Goal: Information Seeking & Learning: Learn about a topic

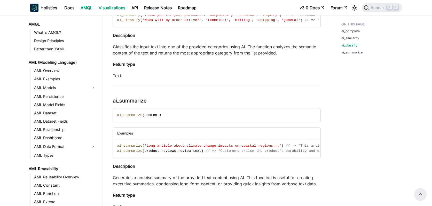
click at [110, 9] on link "Visualizations" at bounding box center [112, 8] width 33 height 8
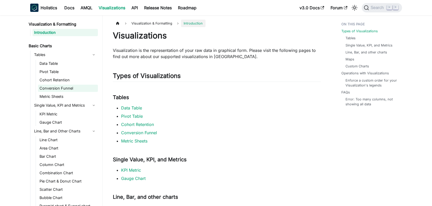
click at [69, 90] on link "Conversion Funnel" at bounding box center [68, 88] width 60 height 7
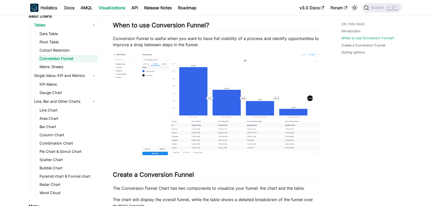
scroll to position [157, 0]
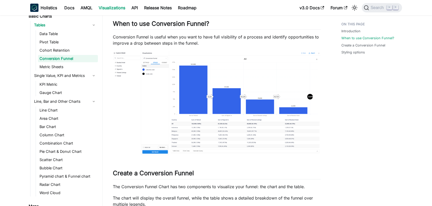
click at [194, 94] on img at bounding box center [217, 103] width 208 height 104
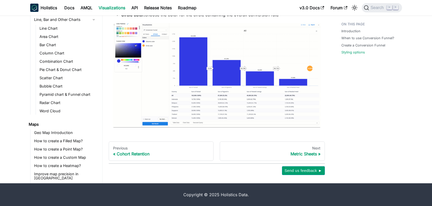
scroll to position [0, 0]
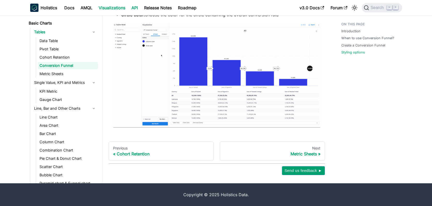
click at [134, 10] on link "API" at bounding box center [134, 8] width 13 height 8
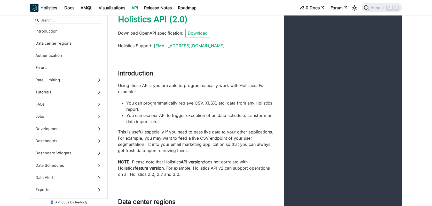
scroll to position [13, 0]
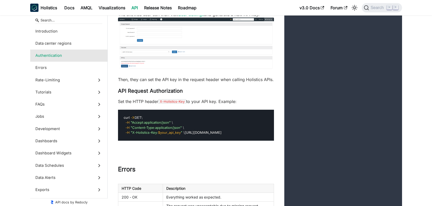
scroll to position [442, 0]
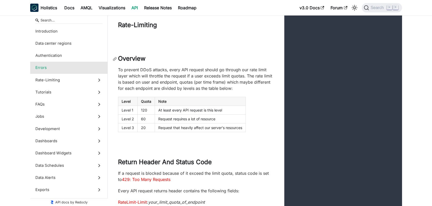
scroll to position [1091, 0]
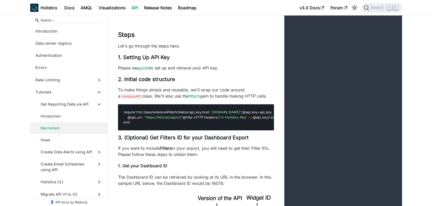
scroll to position [1547, 0]
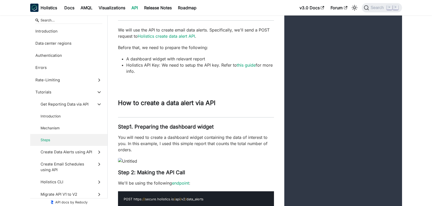
scroll to position [2861, 0]
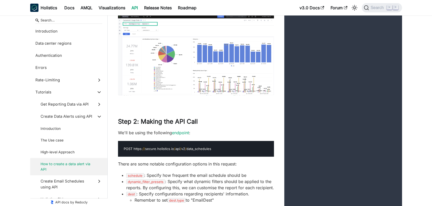
scroll to position [4837, 0]
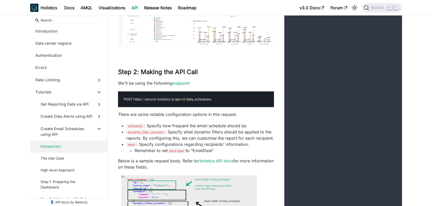
scroll to position [4888, 0]
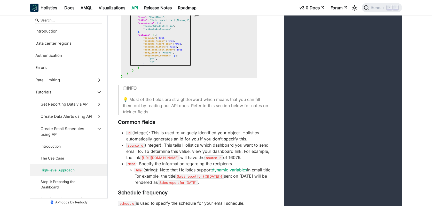
scroll to position [5122, 0]
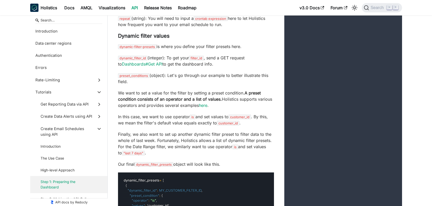
scroll to position [5315, 0]
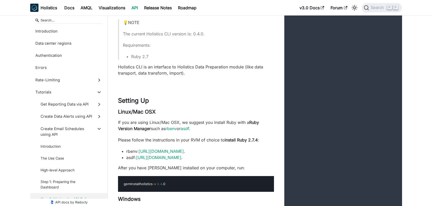
scroll to position [5966, 0]
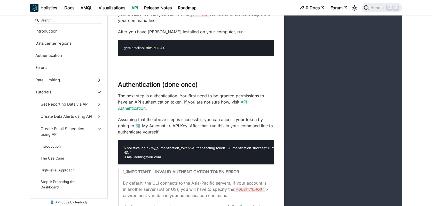
scroll to position [6162, 0]
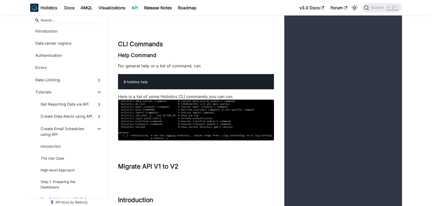
scroll to position [6477, 0]
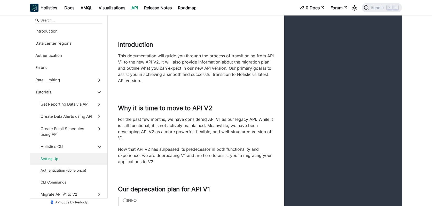
scroll to position [6633, 0]
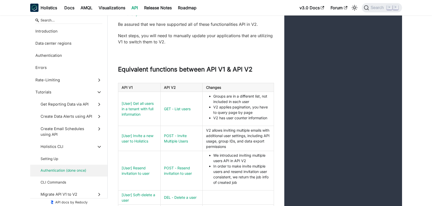
scroll to position [6858, 0]
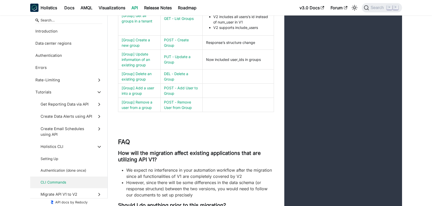
scroll to position [7166, 0]
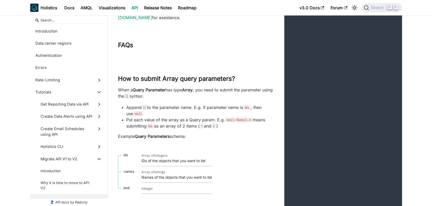
scroll to position [7405, 0]
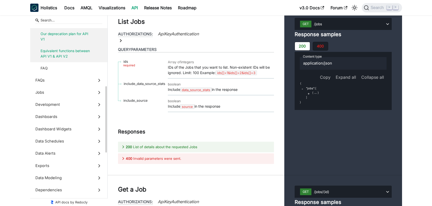
scroll to position [167, 0]
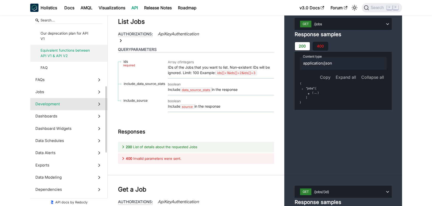
click at [67, 101] on label "Development" at bounding box center [68, 104] width 77 height 12
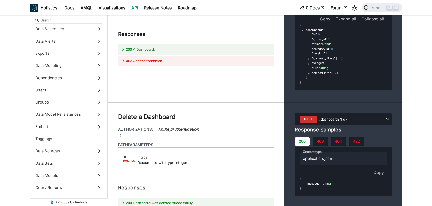
scroll to position [9190, 0]
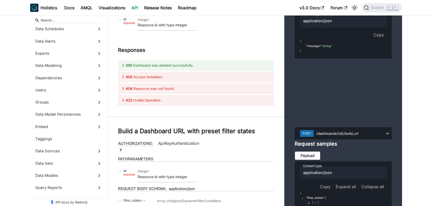
scroll to position [9327, 0]
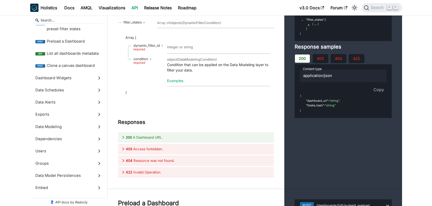
scroll to position [9506, 0]
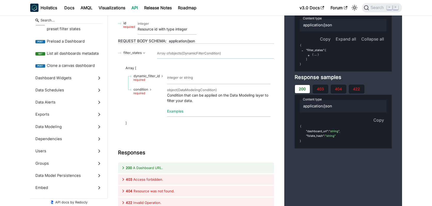
scroll to position [9469, 0]
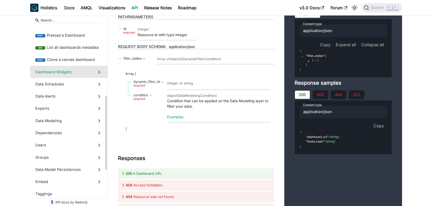
click at [68, 74] on span "Dashboard Widgets" at bounding box center [63, 72] width 57 height 6
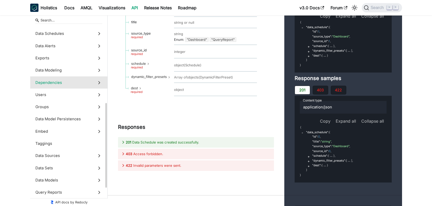
scroll to position [169, 0]
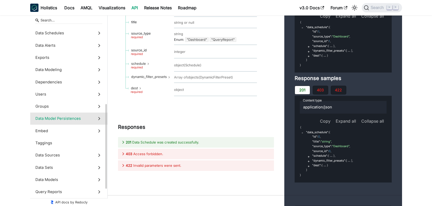
click at [58, 118] on span "Data Model Persistences" at bounding box center [63, 119] width 57 height 6
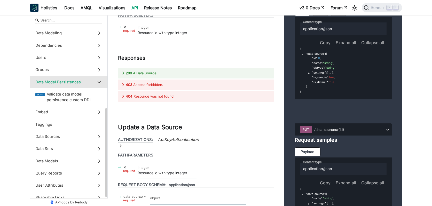
scroll to position [187, 0]
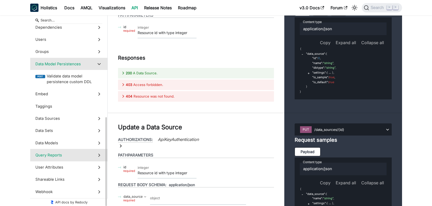
click at [70, 152] on span "Query Reports" at bounding box center [63, 155] width 57 height 6
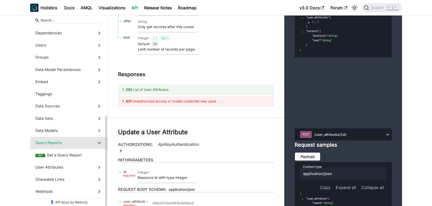
scroll to position [181, 0]
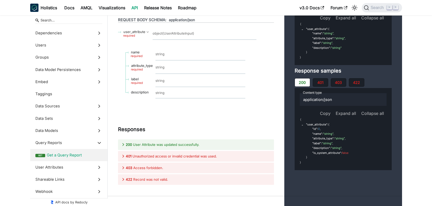
scroll to position [20309, 0]
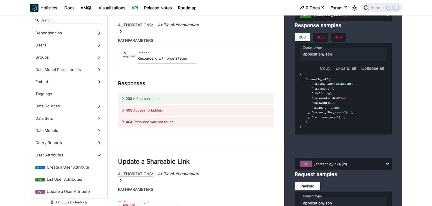
scroll to position [21813, 0]
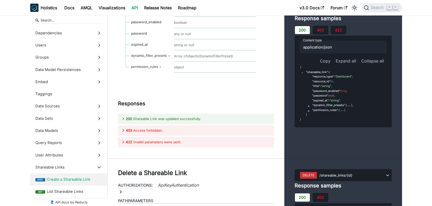
scroll to position [22083, 0]
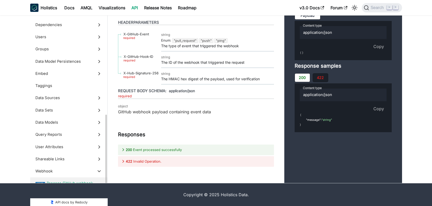
scroll to position [187, 0]
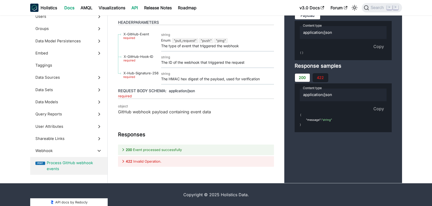
click at [71, 7] on link "Docs" at bounding box center [69, 8] width 16 height 8
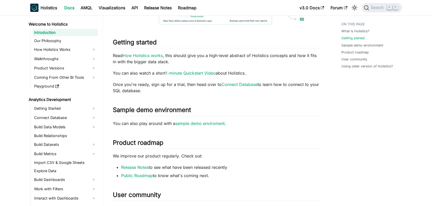
scroll to position [176, 0]
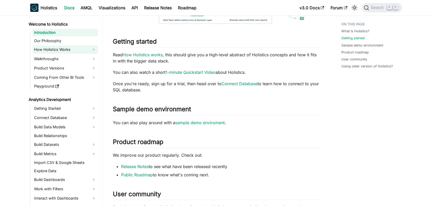
click at [69, 51] on link "How Holistics Works" at bounding box center [65, 49] width 65 height 8
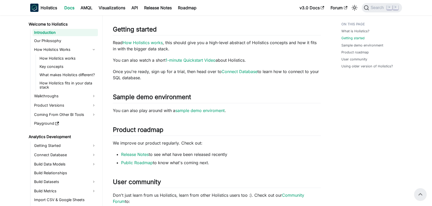
scroll to position [184, 0]
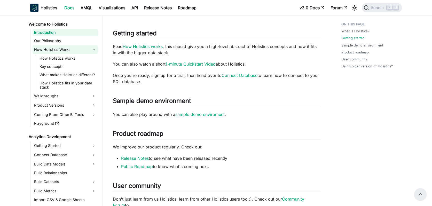
click at [62, 48] on link "How Holistics Works" at bounding box center [65, 49] width 65 height 8
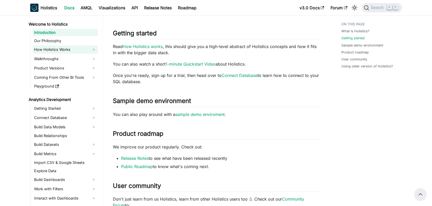
click at [53, 48] on link "How Holistics Works" at bounding box center [65, 49] width 65 height 8
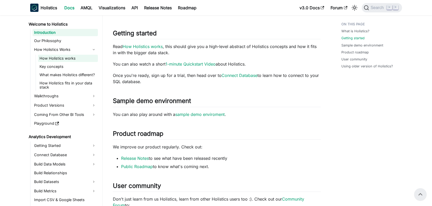
click at [51, 56] on link "How Holistics works" at bounding box center [68, 58] width 60 height 7
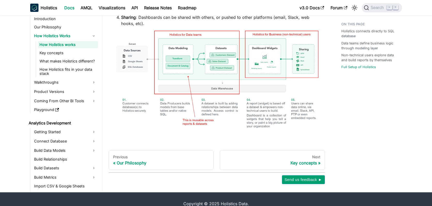
scroll to position [365, 0]
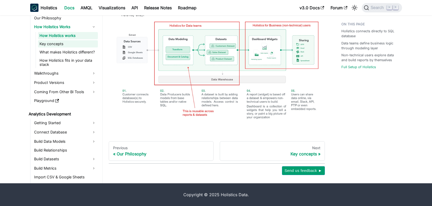
click at [62, 44] on link "Key concepts" at bounding box center [68, 43] width 60 height 7
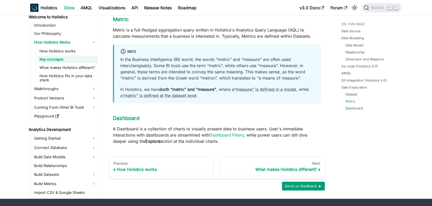
scroll to position [590, 0]
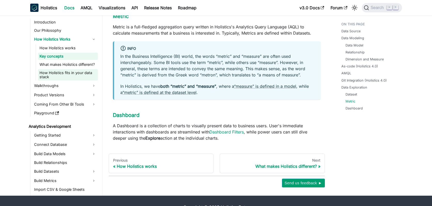
click at [81, 69] on link "How Holistics fits in your data stack" at bounding box center [68, 74] width 60 height 11
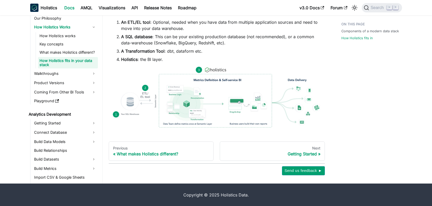
scroll to position [318, 0]
click at [66, 75] on link "Walkthroughs" at bounding box center [65, 73] width 65 height 8
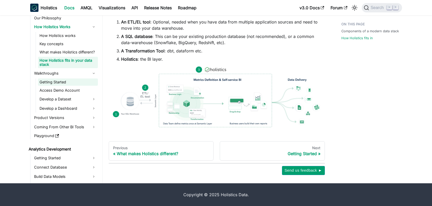
click at [63, 81] on link "Getting Started" at bounding box center [68, 82] width 60 height 7
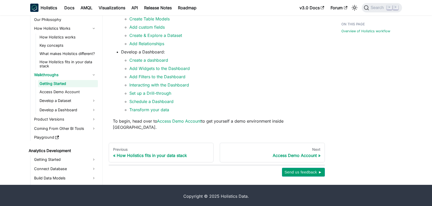
scroll to position [147, 0]
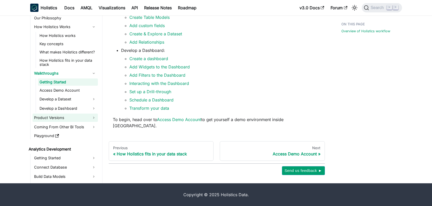
click at [71, 117] on link "Product Versions" at bounding box center [65, 118] width 65 height 8
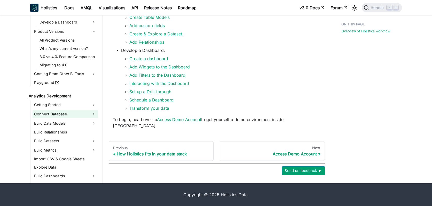
scroll to position [87, 0]
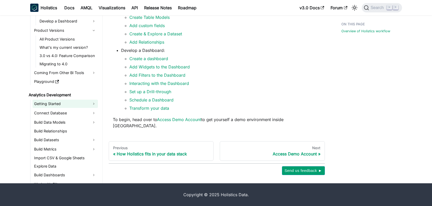
click at [63, 105] on link "Getting Started" at bounding box center [65, 104] width 65 height 8
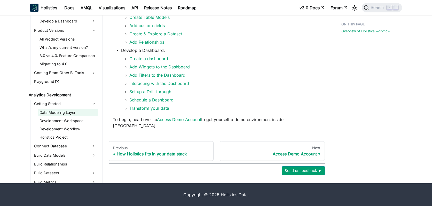
click at [59, 113] on link "Data Modeling Layer" at bounding box center [68, 112] width 60 height 7
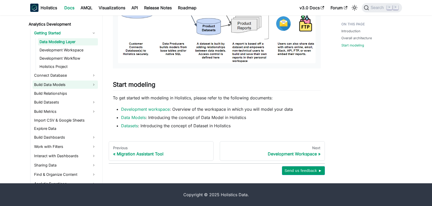
scroll to position [162, 0]
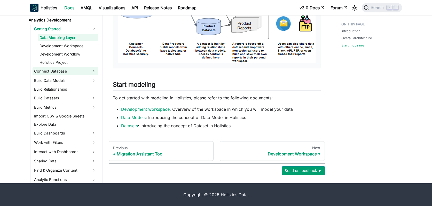
click at [70, 72] on link "Connect Database" at bounding box center [65, 71] width 65 height 8
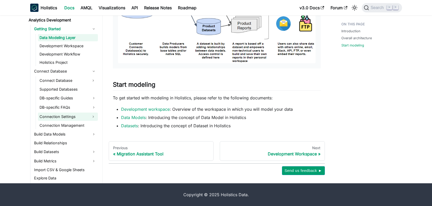
click at [73, 117] on link "Connection Settings" at bounding box center [63, 117] width 51 height 8
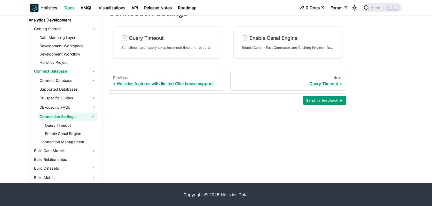
scroll to position [0, 0]
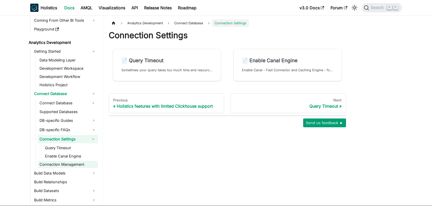
click at [69, 164] on link "Connection Management" at bounding box center [68, 164] width 60 height 7
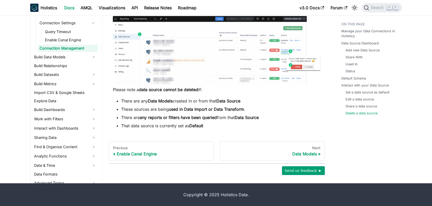
scroll to position [261, 0]
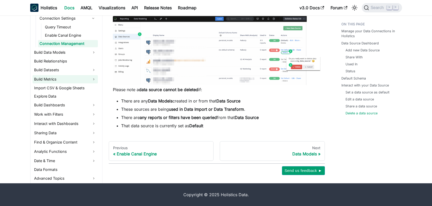
click at [64, 79] on link "Build Metrics" at bounding box center [65, 79] width 65 height 8
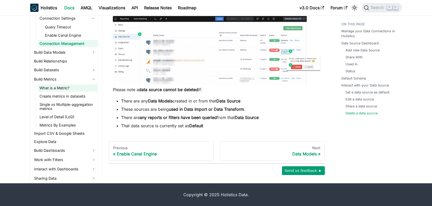
click at [63, 87] on link "What is a Metric?" at bounding box center [68, 88] width 60 height 7
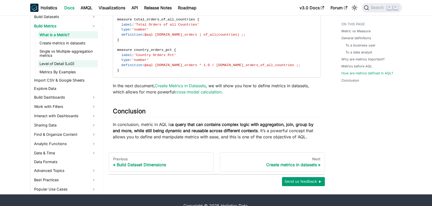
scroll to position [326, 0]
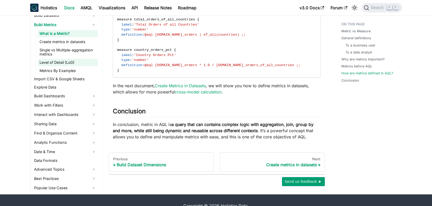
click at [89, 126] on link "Sharing Data" at bounding box center [65, 124] width 65 height 8
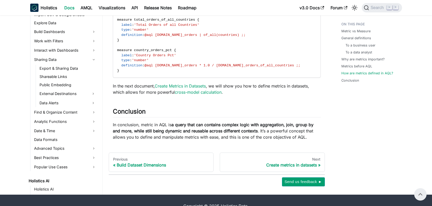
scroll to position [394, 0]
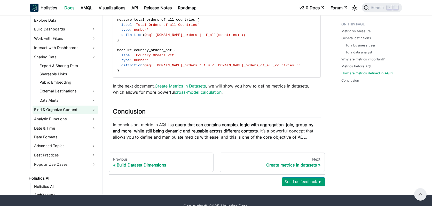
click at [80, 112] on link "Find & Organize Content" at bounding box center [65, 110] width 65 height 8
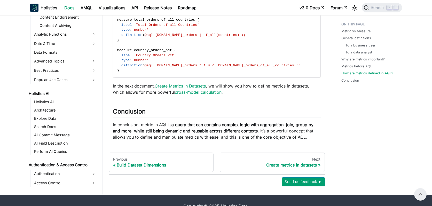
scroll to position [513, 0]
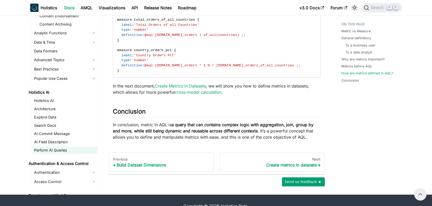
click at [58, 151] on link "Perform AI Queries" at bounding box center [65, 150] width 65 height 7
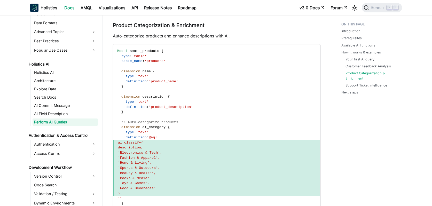
scroll to position [554, 0]
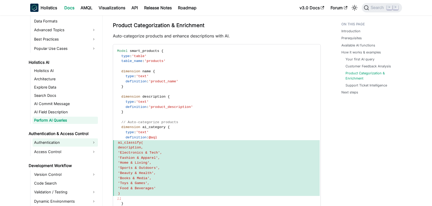
click at [57, 144] on link "Authentication" at bounding box center [65, 143] width 65 height 8
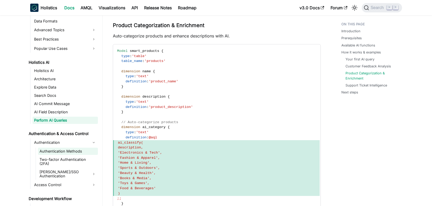
click at [54, 151] on link "Authentication Methods" at bounding box center [68, 151] width 60 height 7
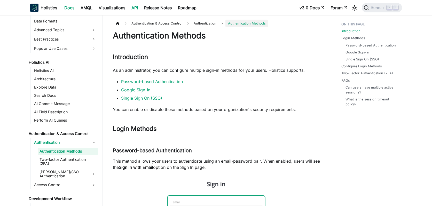
click at [135, 9] on link "API" at bounding box center [134, 8] width 13 height 8
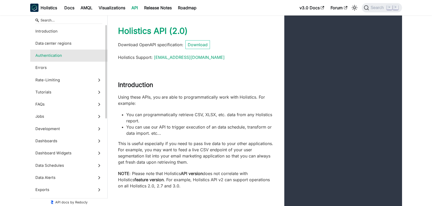
click at [62, 56] on span "Authentication" at bounding box center [63, 56] width 57 height 6
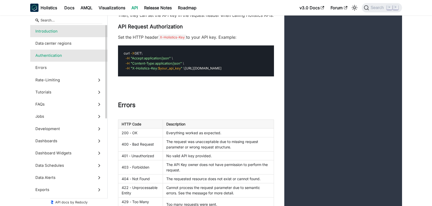
click at [36, 33] on span "Introduction" at bounding box center [63, 31] width 57 height 6
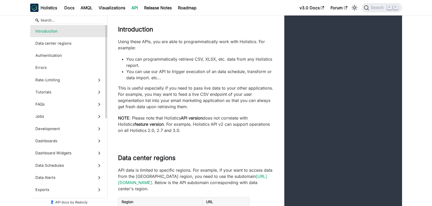
click at [39, 32] on span "Introduction" at bounding box center [63, 31] width 57 height 6
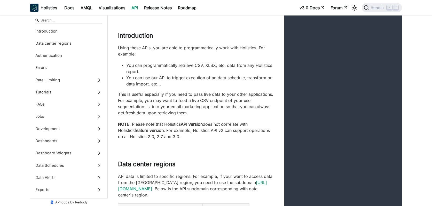
scroll to position [48, 0]
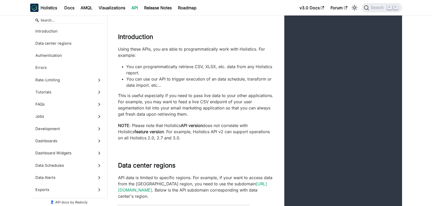
click at [133, 8] on link "API" at bounding box center [134, 8] width 13 height 8
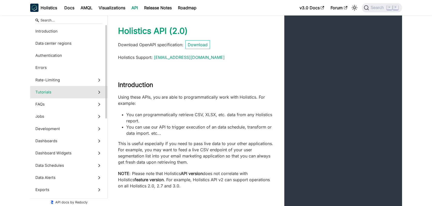
click at [45, 89] on label "Tutorials" at bounding box center [68, 92] width 77 height 12
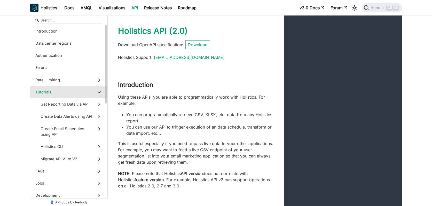
scroll to position [1318, 0]
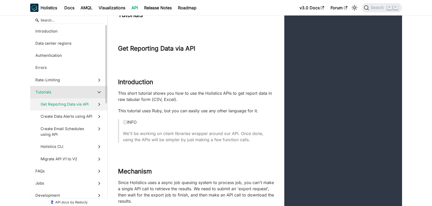
click at [62, 107] on span "Get Reporting Data via API" at bounding box center [67, 105] width 52 height 6
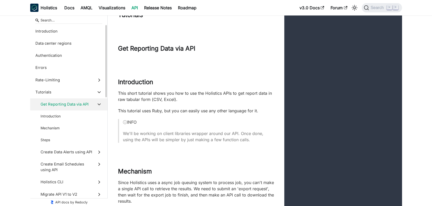
scroll to position [1352, 0]
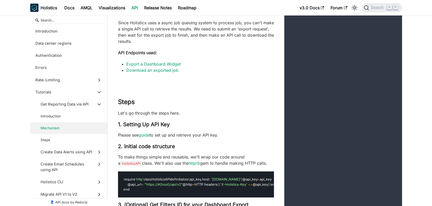
scroll to position [1481, 0]
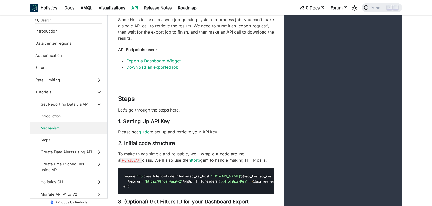
click at [149, 135] on link "guide" at bounding box center [144, 131] width 11 height 5
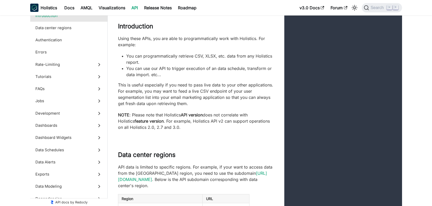
scroll to position [59, 0]
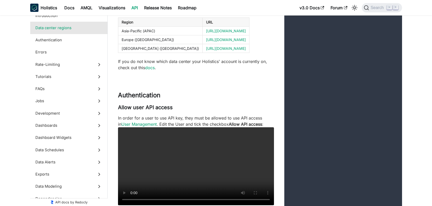
scroll to position [248, 0]
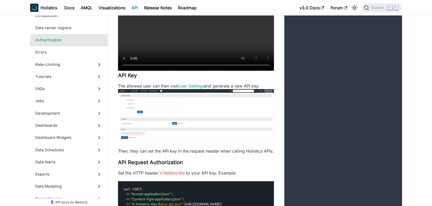
scroll to position [371, 0]
